Goal: Information Seeking & Learning: Check status

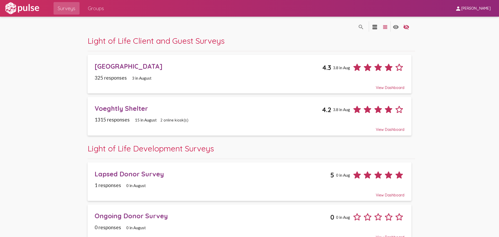
click at [123, 73] on div "[GEOGRAPHIC_DATA] 4.3 3.8 in Aug" at bounding box center [250, 65] width 310 height 14
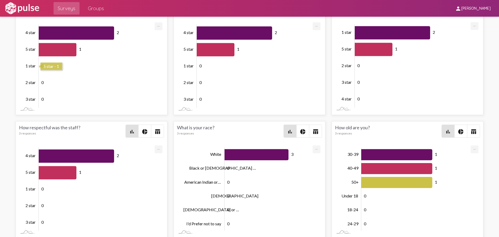
scroll to position [791, 0]
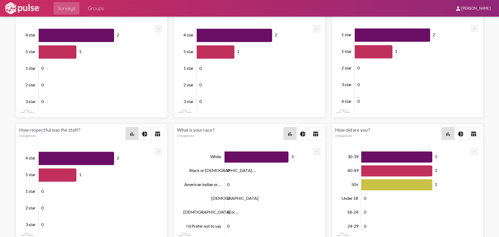
click at [67, 9] on span "Surveys" at bounding box center [67, 8] width 18 height 9
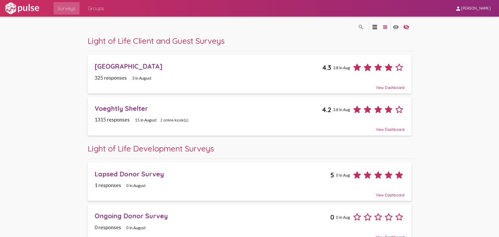
click at [148, 111] on div "Voeghtly Shelter" at bounding box center [209, 108] width 228 height 8
